Goal: Task Accomplishment & Management: Manage account settings

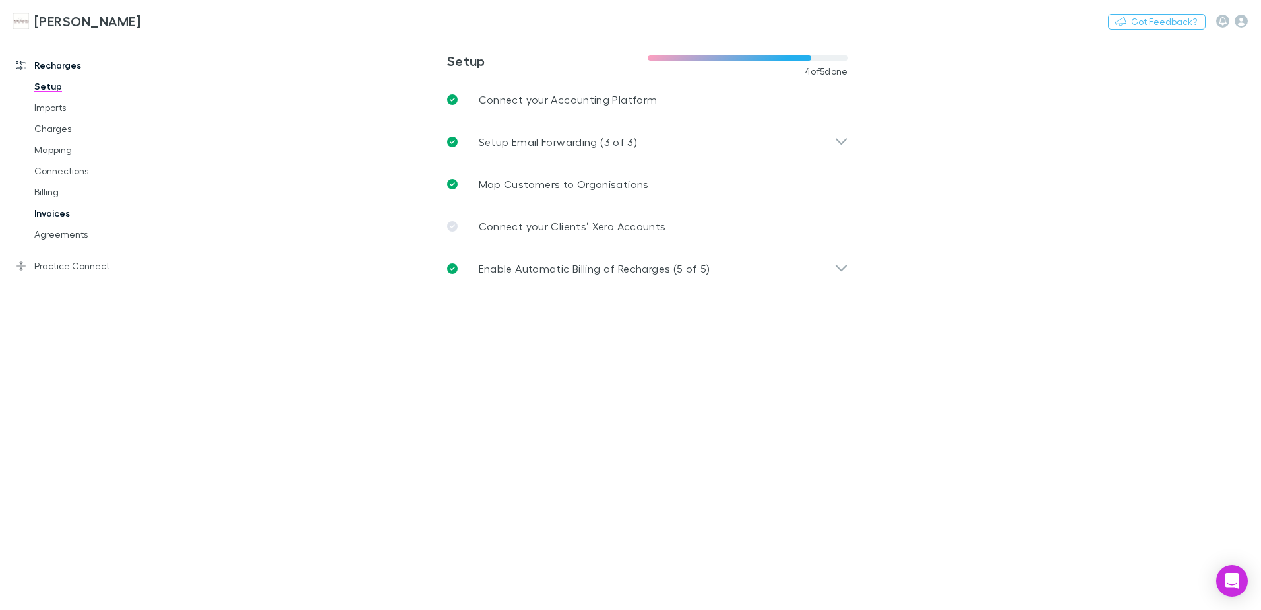
click at [66, 214] on link "Invoices" at bounding box center [99, 213] width 157 height 21
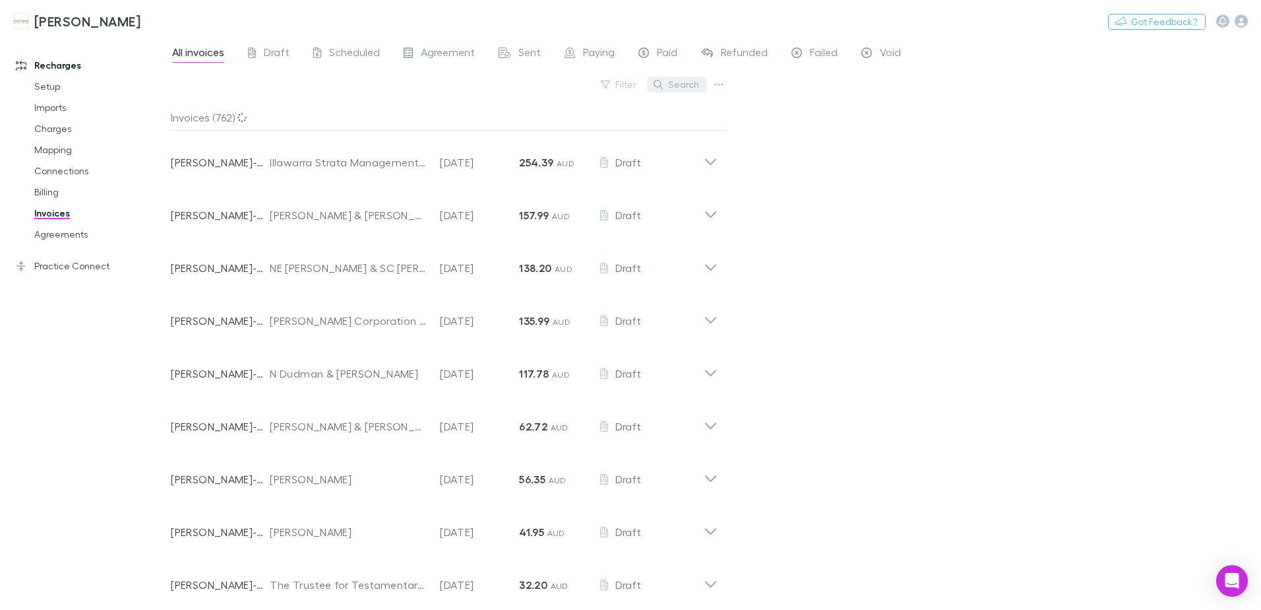
click at [673, 88] on button "Search" at bounding box center [677, 85] width 60 height 16
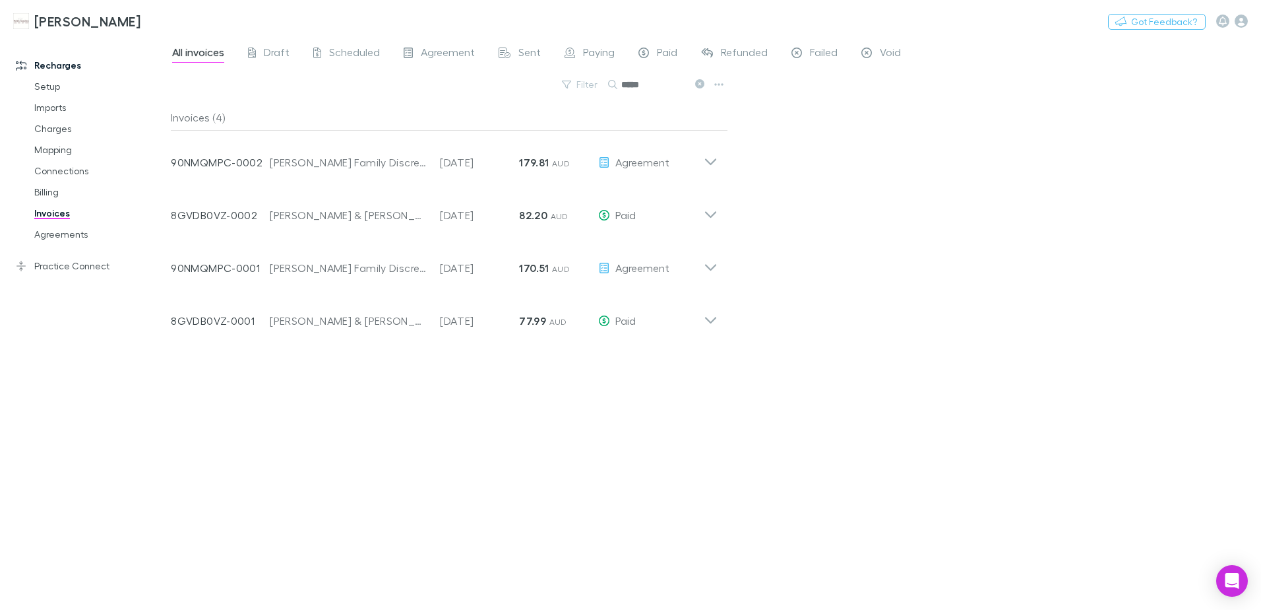
type input "*****"
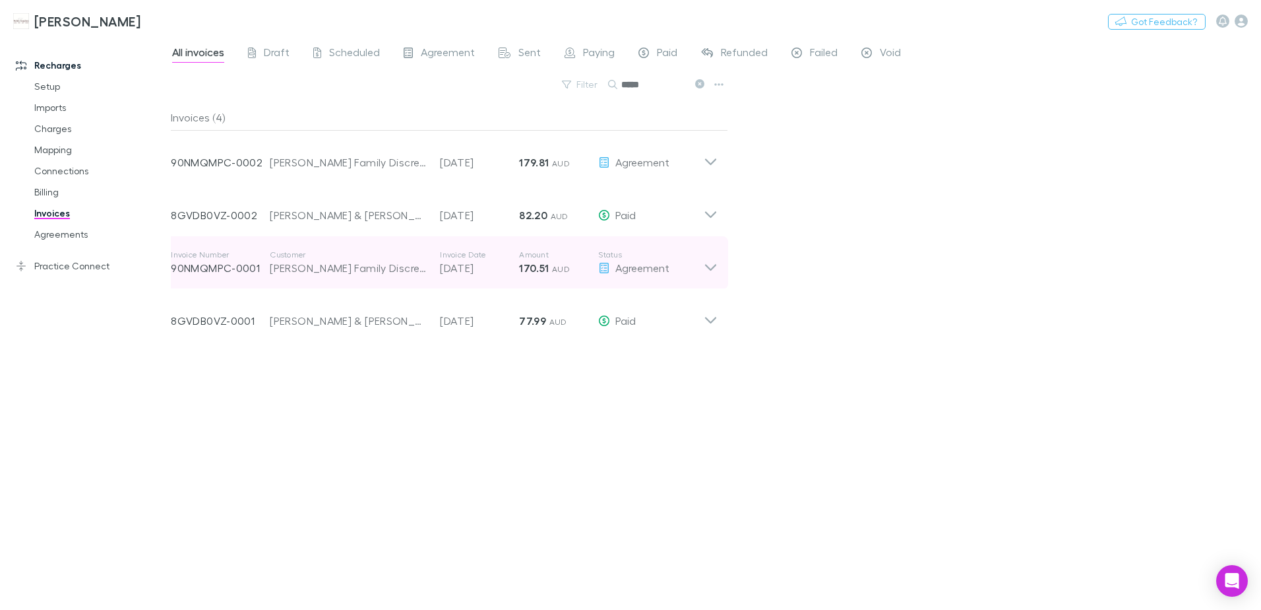
click at [714, 272] on icon at bounding box center [711, 262] width 14 height 26
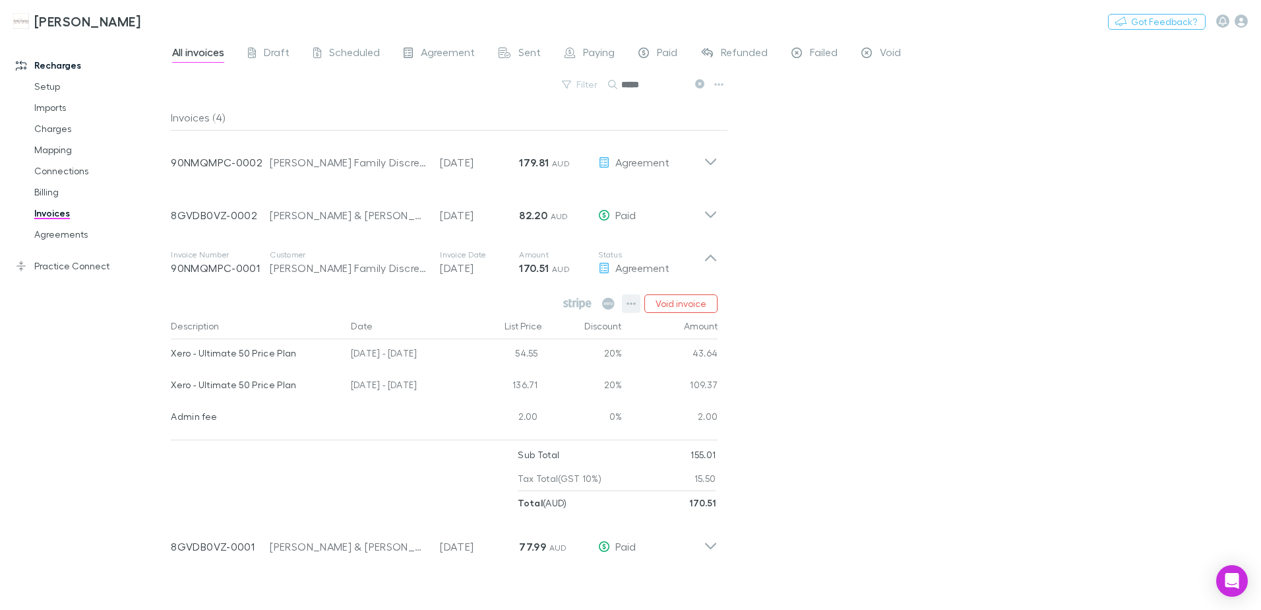
click at [632, 303] on icon "button" at bounding box center [631, 303] width 9 height 3
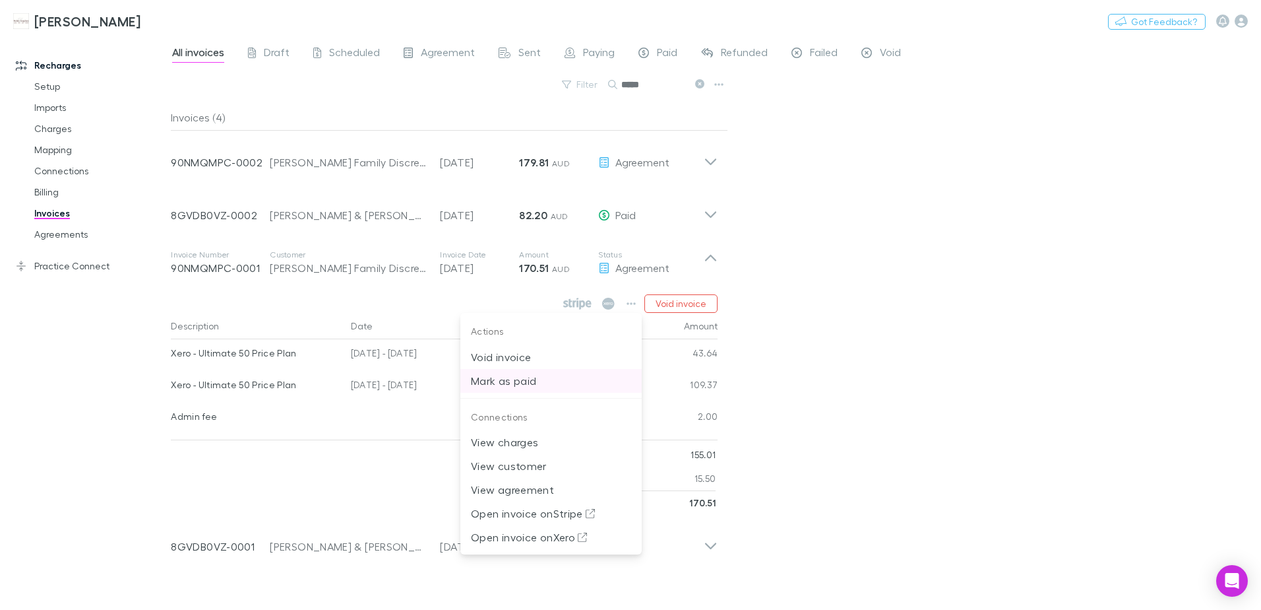
click at [519, 377] on p "Mark as paid" at bounding box center [551, 381] width 160 height 16
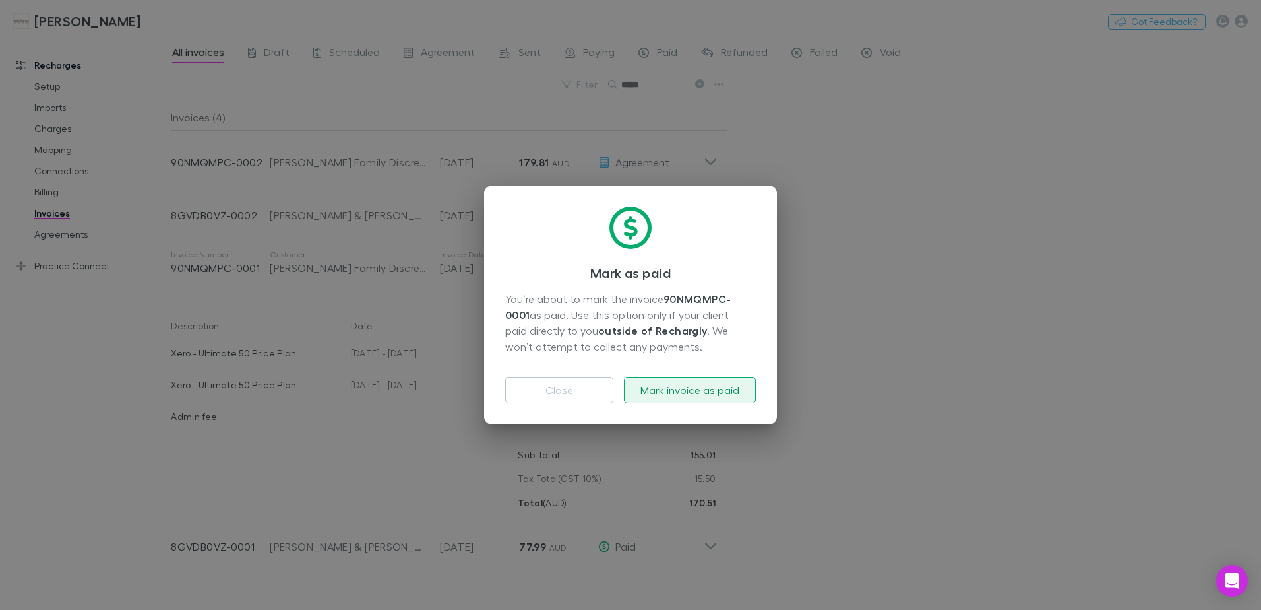
click at [681, 390] on button "Mark invoice as paid" at bounding box center [690, 390] width 132 height 26
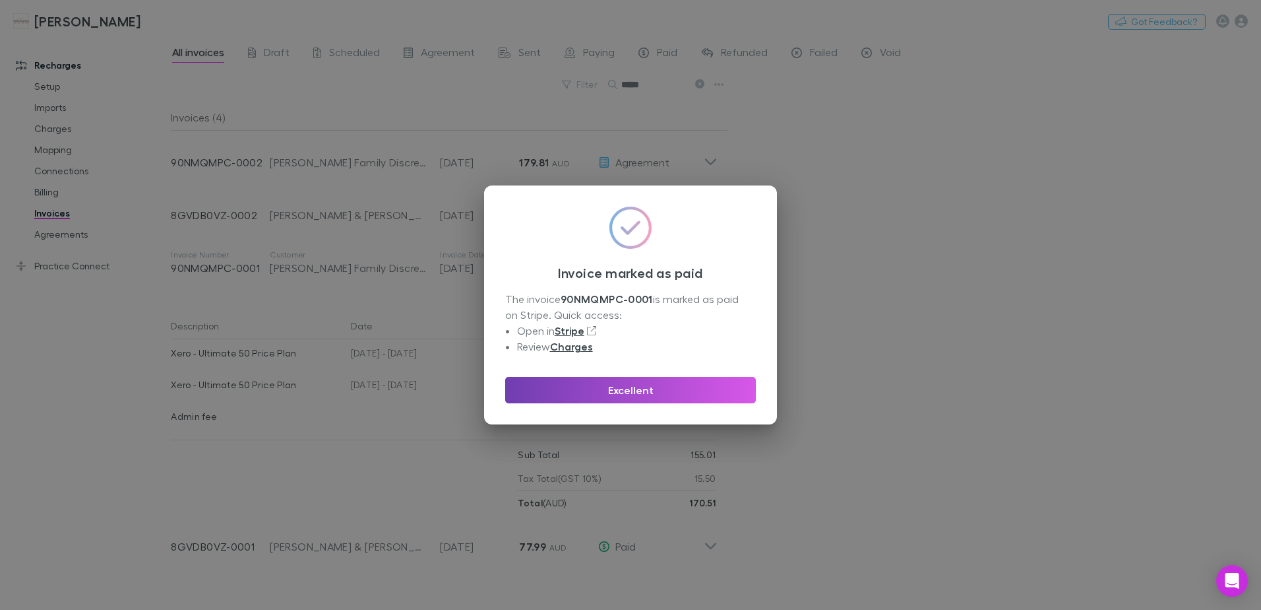
click at [600, 388] on button "Excellent" at bounding box center [630, 390] width 251 height 26
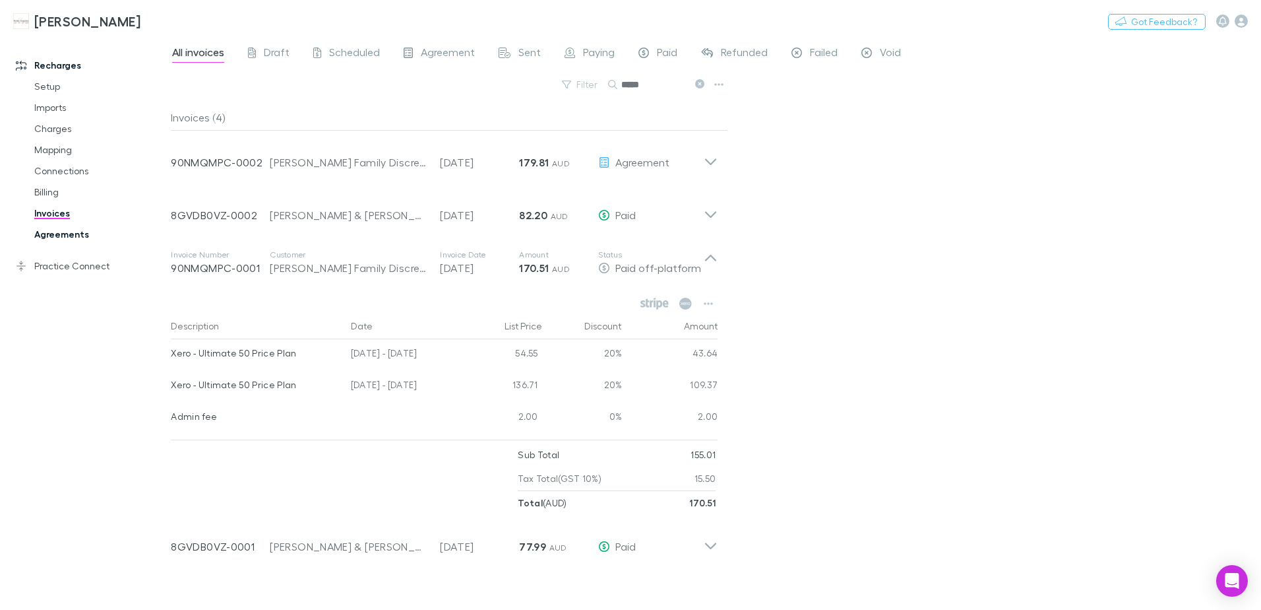
click at [78, 228] on link "Agreements" at bounding box center [99, 234] width 157 height 21
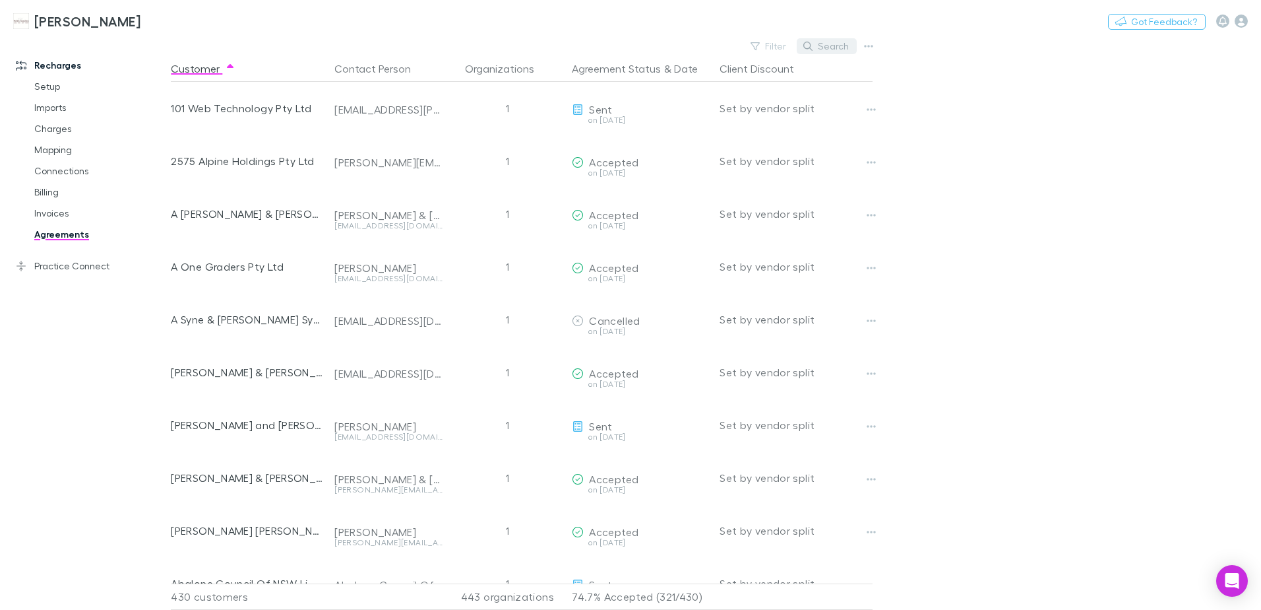
click at [836, 44] on button "Search" at bounding box center [827, 46] width 60 height 16
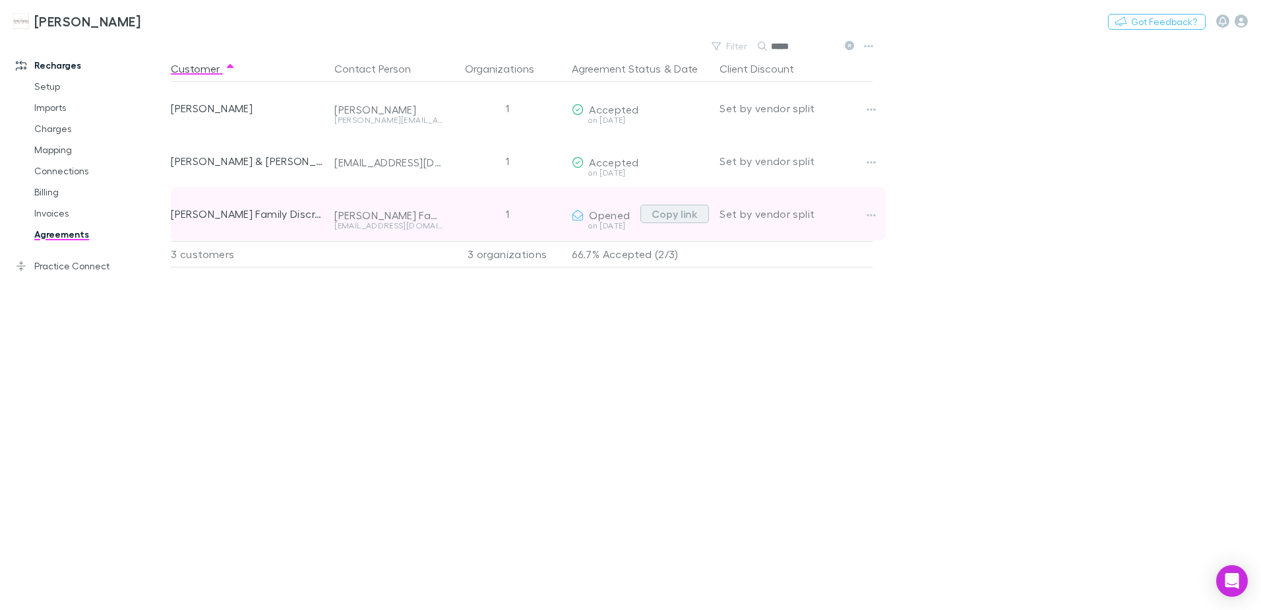
click at [687, 212] on button "Copy link" at bounding box center [675, 214] width 69 height 18
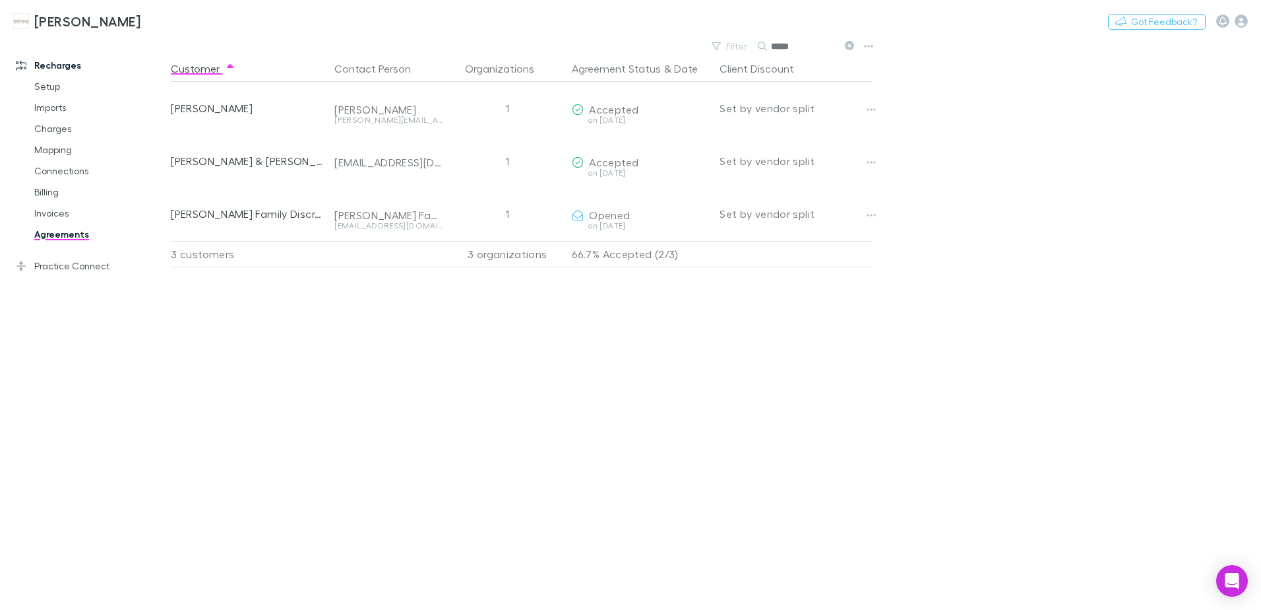
click at [849, 48] on icon at bounding box center [849, 45] width 9 height 9
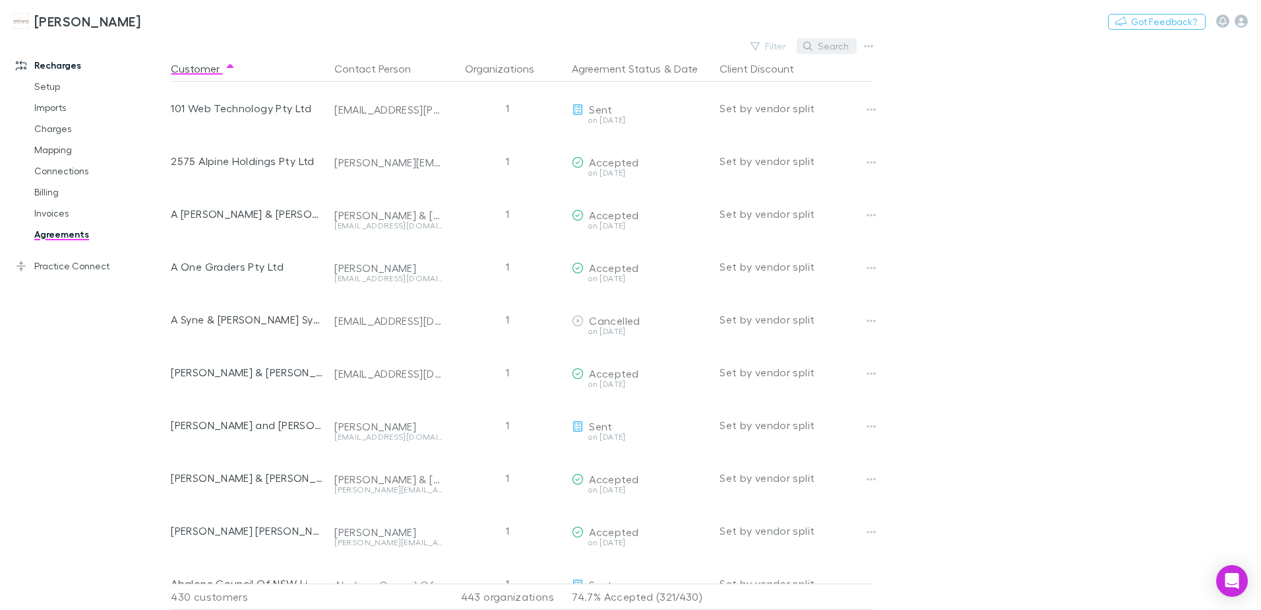
click at [807, 49] on icon "button" at bounding box center [807, 46] width 9 height 9
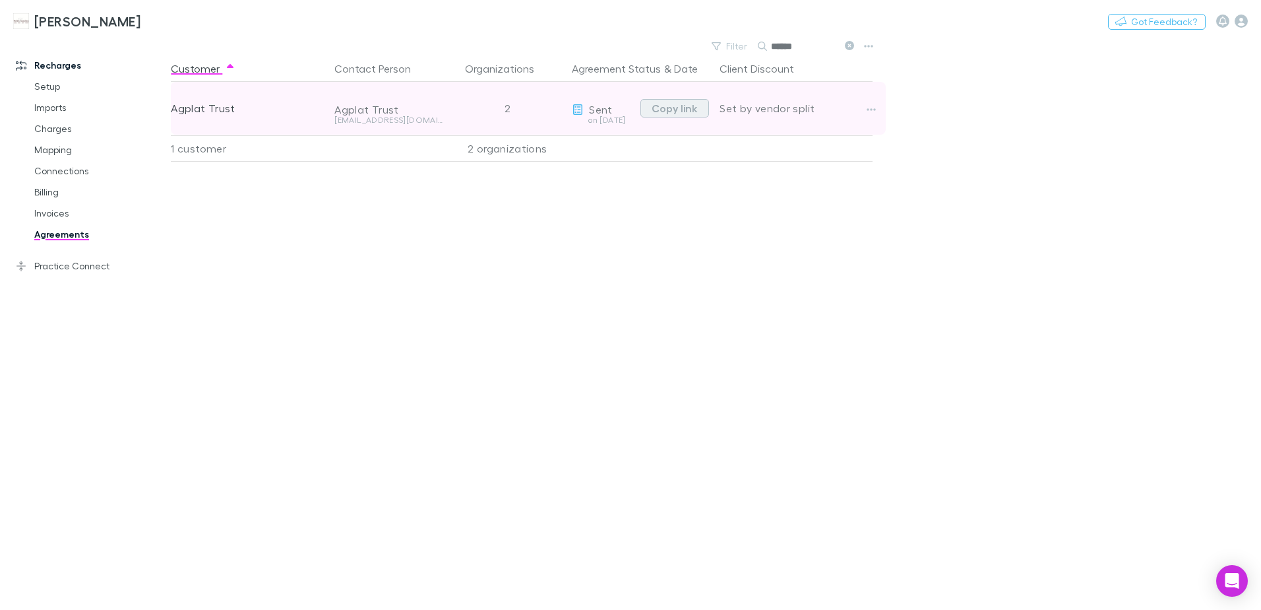
type input "******"
click at [677, 109] on button "Copy link" at bounding box center [675, 108] width 69 height 18
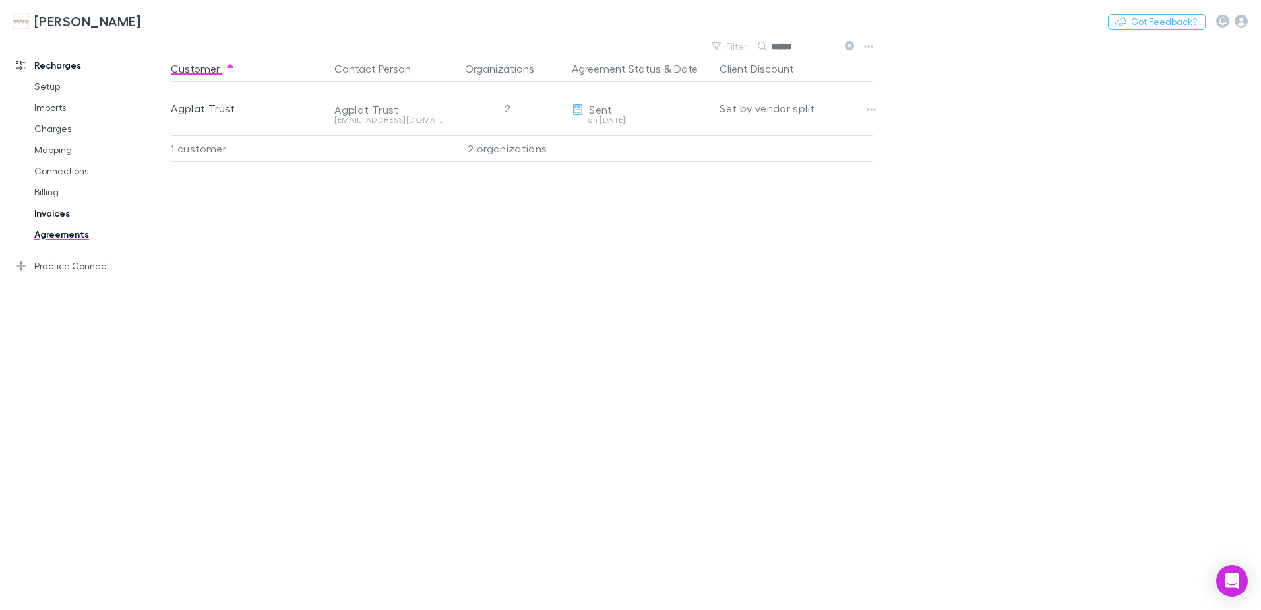
click at [54, 211] on link "Invoices" at bounding box center [99, 213] width 157 height 21
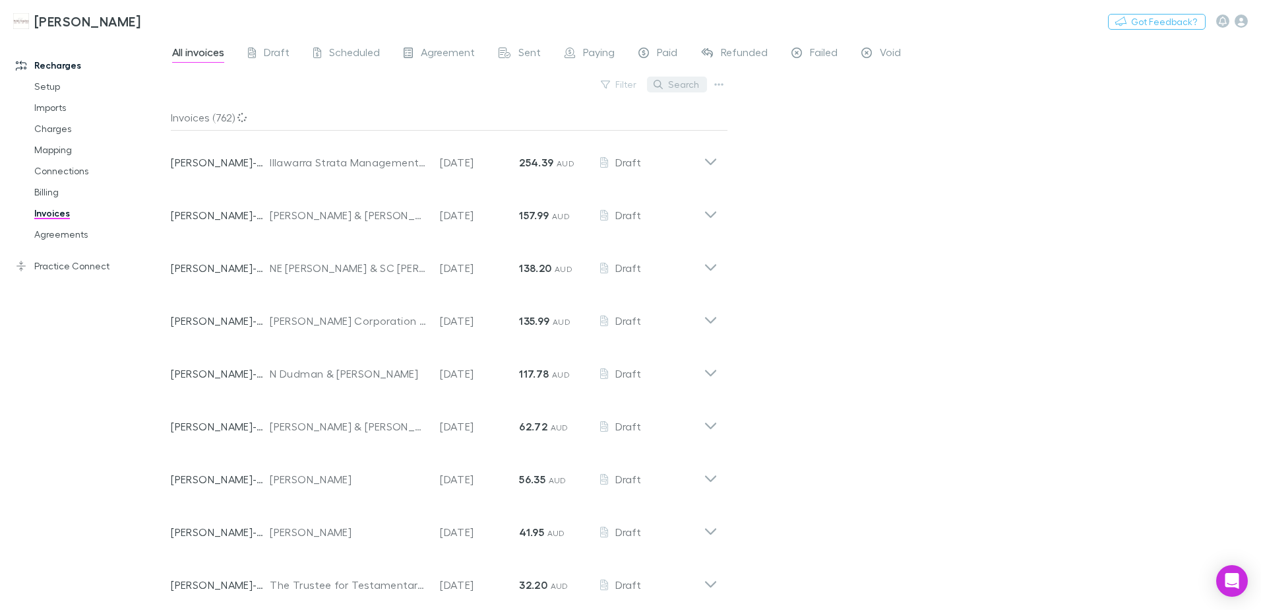
click at [681, 88] on button "Search" at bounding box center [677, 85] width 60 height 16
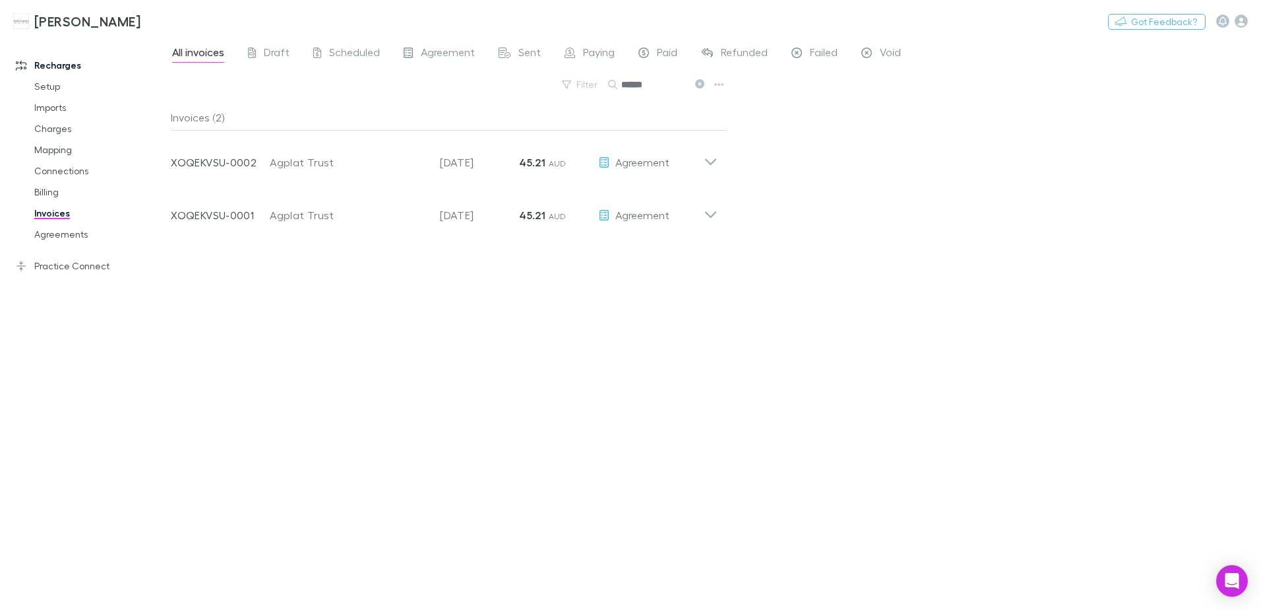
click at [700, 84] on icon at bounding box center [699, 83] width 9 height 9
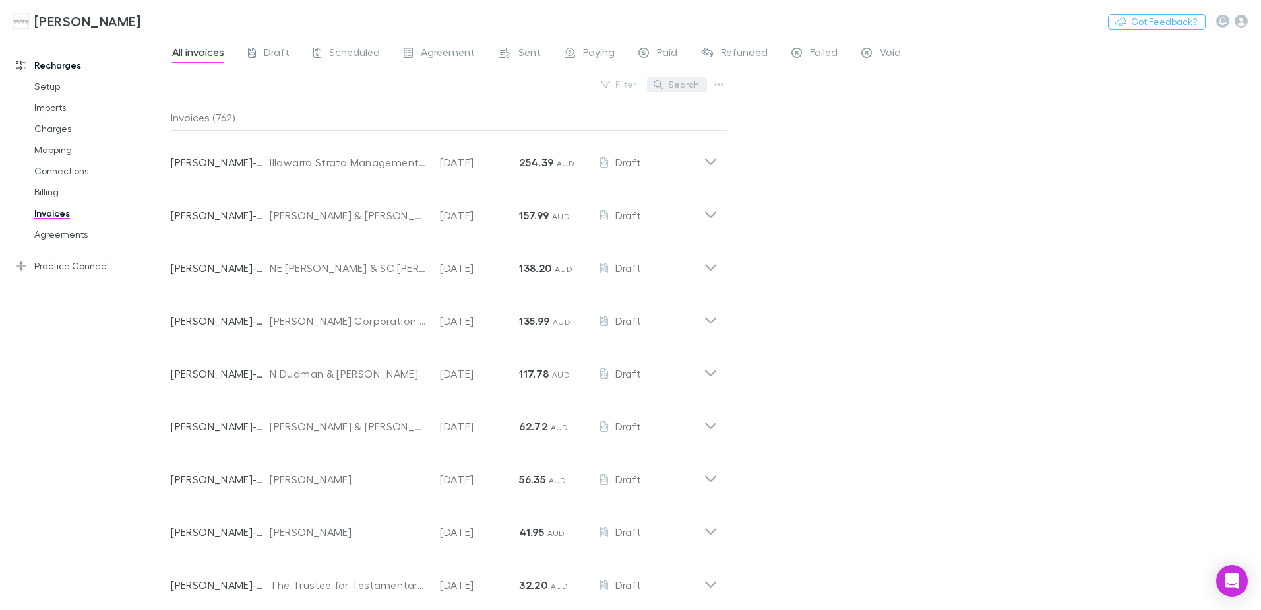
click at [697, 84] on button "Search" at bounding box center [677, 85] width 60 height 16
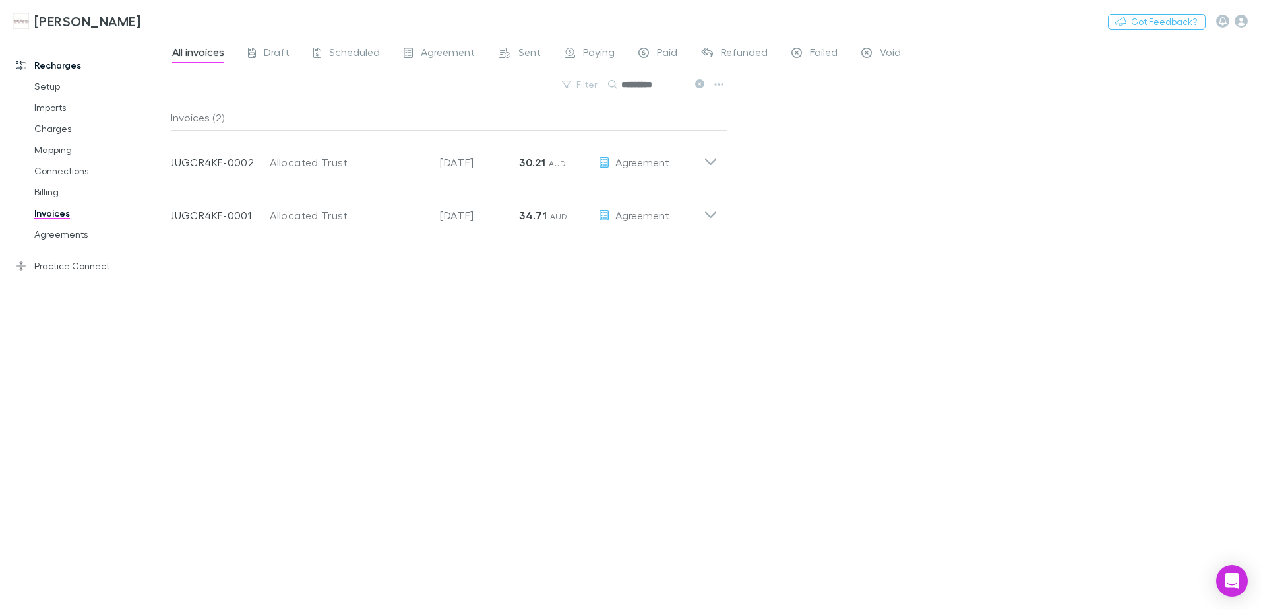
click at [701, 83] on icon at bounding box center [699, 83] width 9 height 9
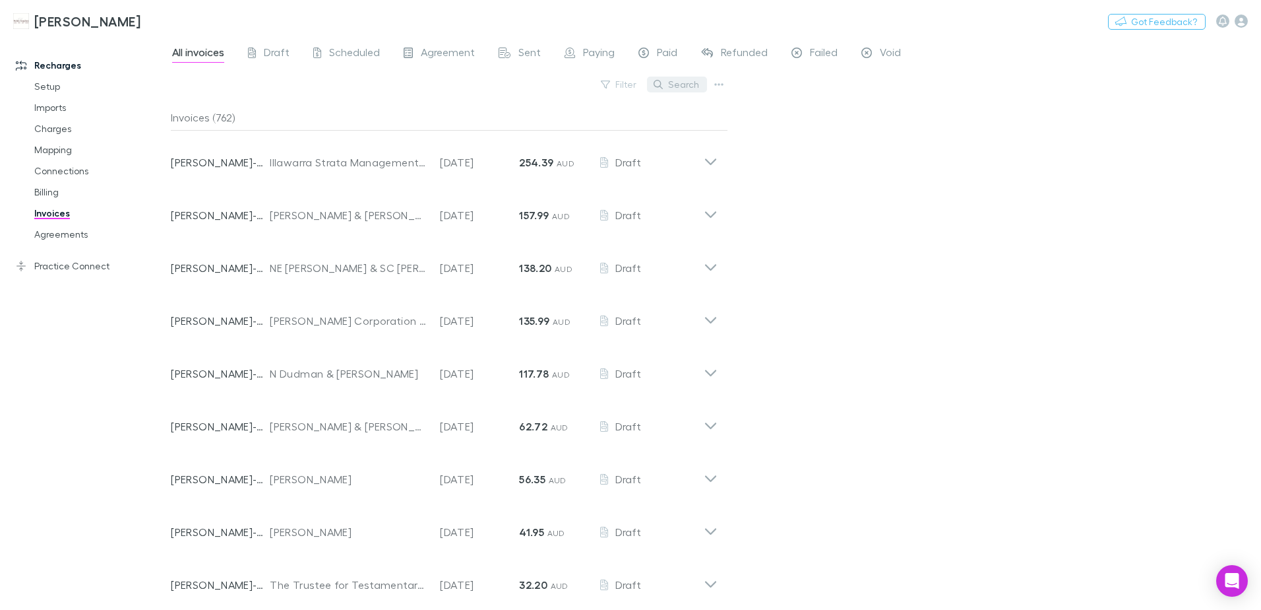
click at [661, 87] on icon "button" at bounding box center [658, 84] width 9 height 9
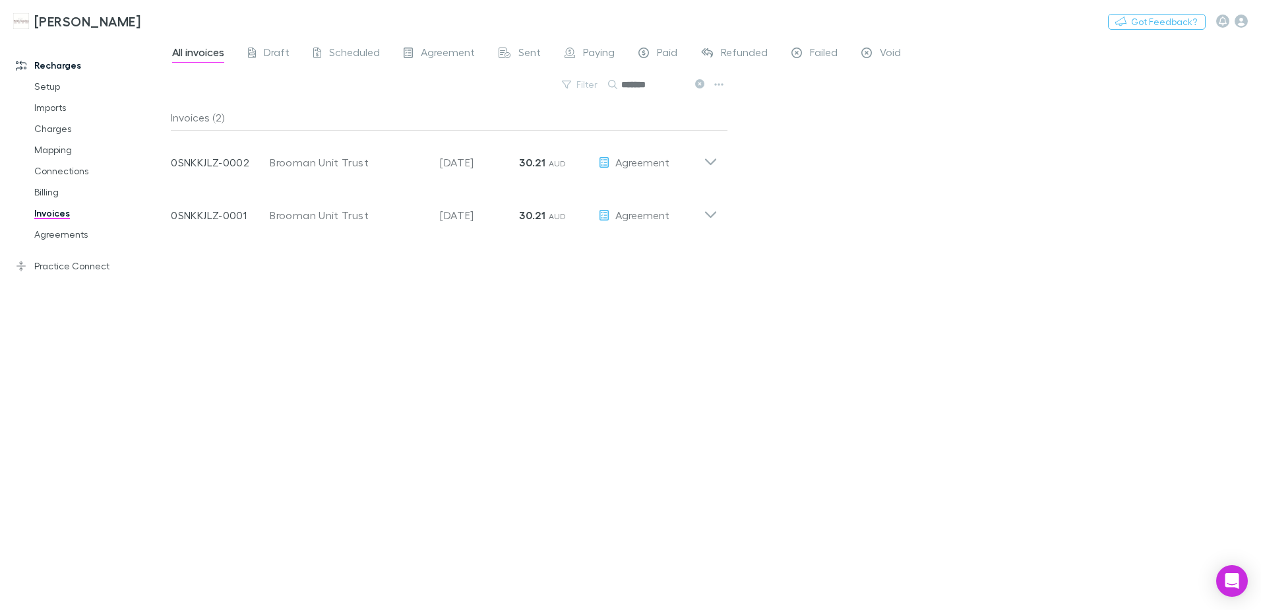
type input "*******"
drag, startPoint x: 698, startPoint y: 84, endPoint x: 650, endPoint y: 83, distance: 48.2
click at [698, 84] on icon at bounding box center [699, 83] width 9 height 9
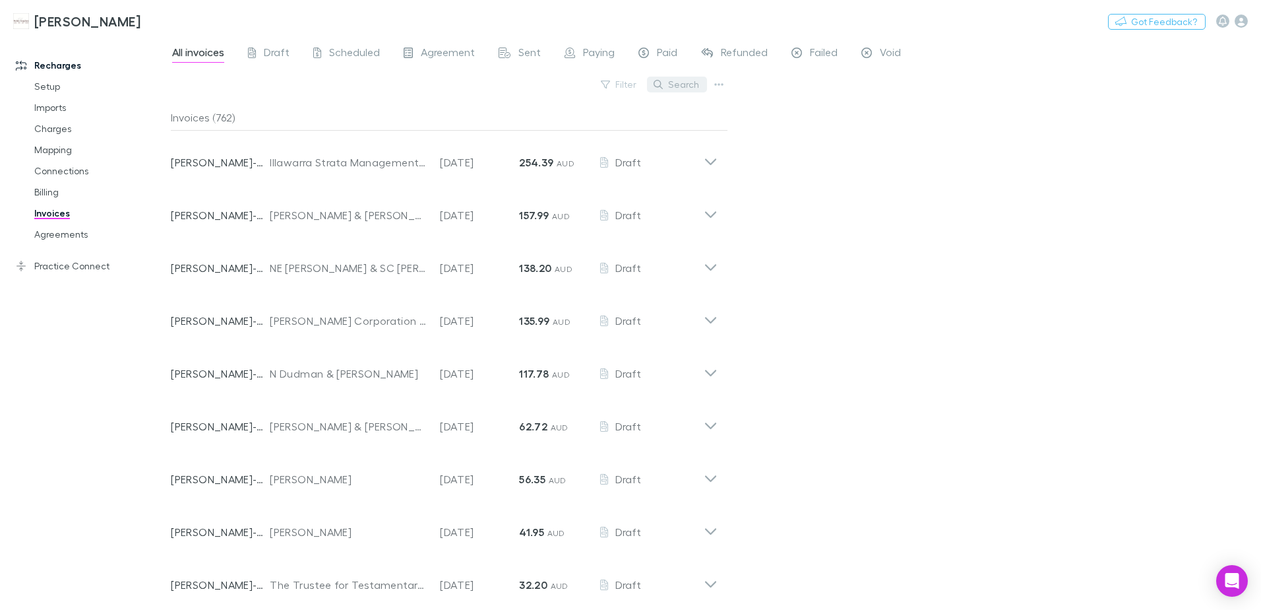
click at [650, 83] on button "Search" at bounding box center [677, 85] width 60 height 16
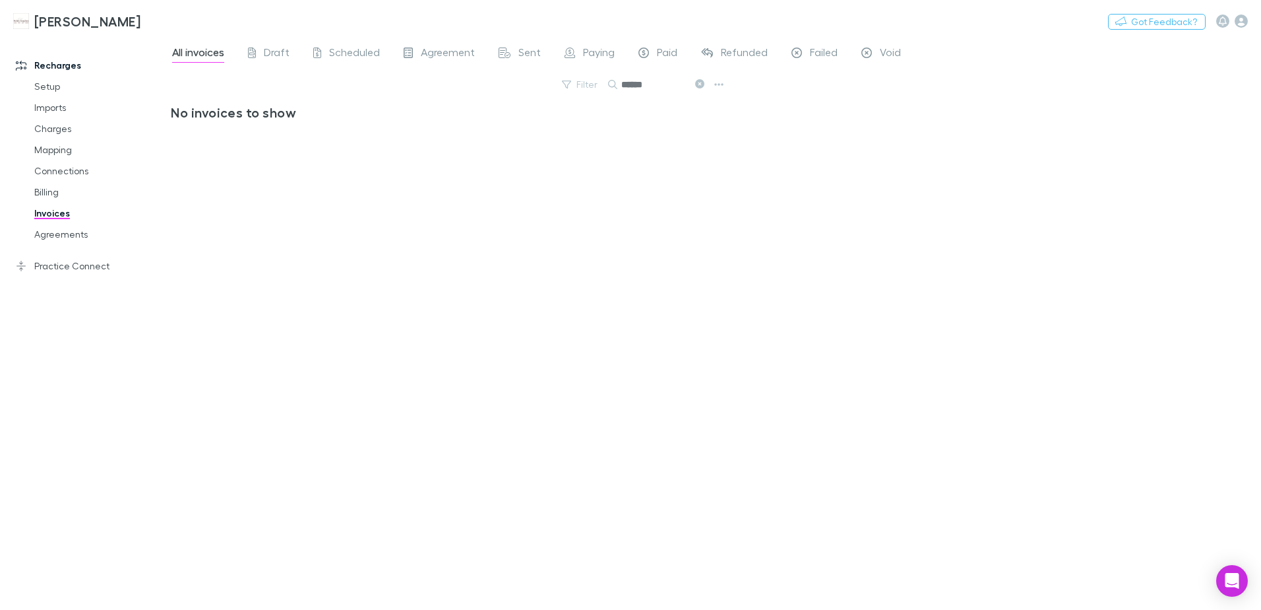
click at [659, 86] on input "******" at bounding box center [654, 84] width 66 height 18
type input "******"
click at [703, 79] on button at bounding box center [699, 85] width 16 height 13
